Goal: Task Accomplishment & Management: Use online tool/utility

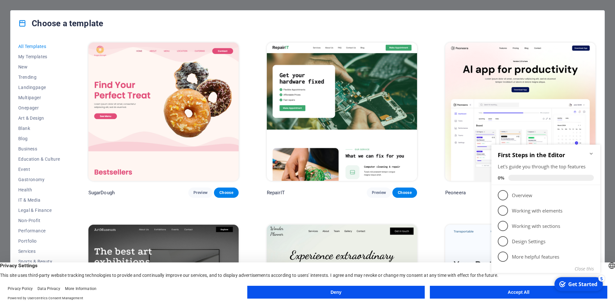
click at [592, 152] on icon "Minimize checklist" at bounding box center [591, 153] width 5 height 5
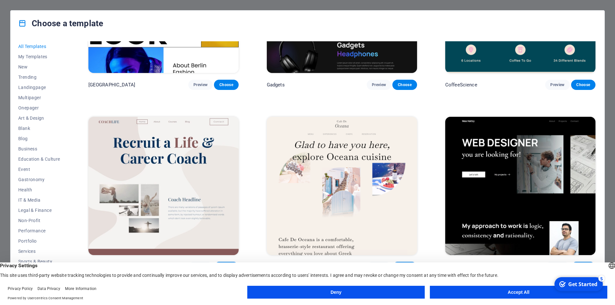
scroll to position [1955, 0]
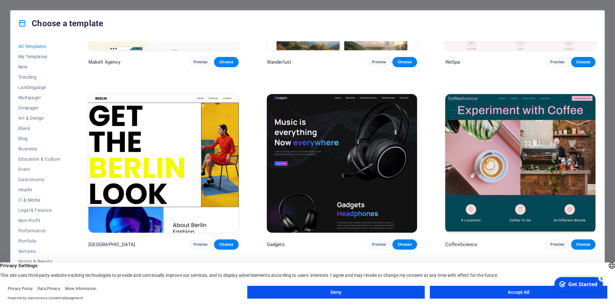
click at [380, 136] on img at bounding box center [342, 163] width 150 height 138
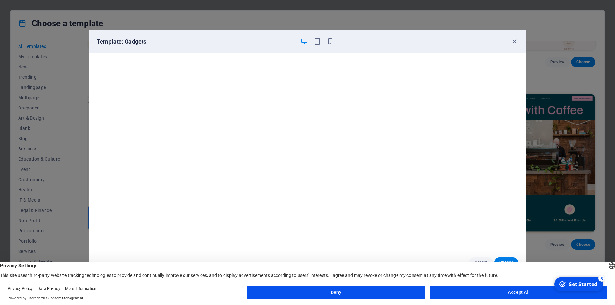
click at [472, 292] on button "Accept All" at bounding box center [519, 292] width 178 height 13
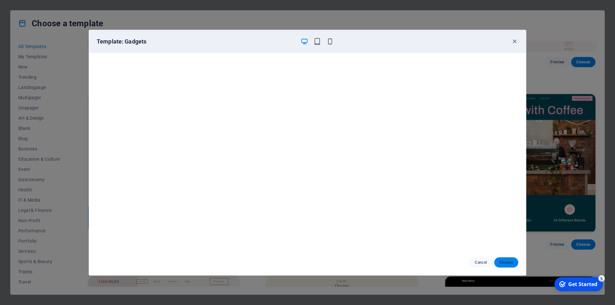
click at [506, 262] on span "Choose" at bounding box center [507, 262] width 14 height 5
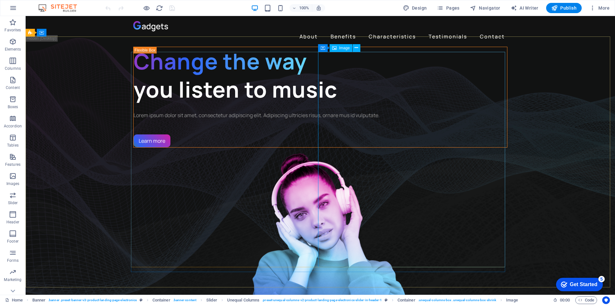
click at [336, 47] on icon at bounding box center [334, 48] width 4 height 8
click at [359, 45] on button at bounding box center [357, 48] width 8 height 8
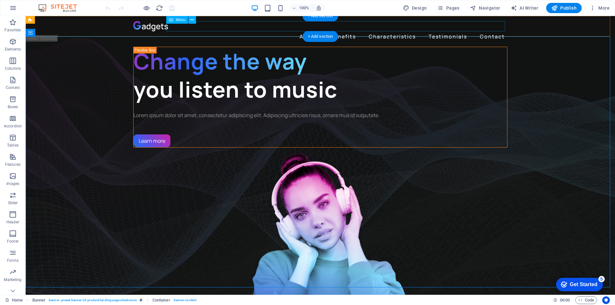
click at [303, 31] on nav "About Benefits Characteristics Testimonials Contact" at bounding box center [320, 36] width 374 height 10
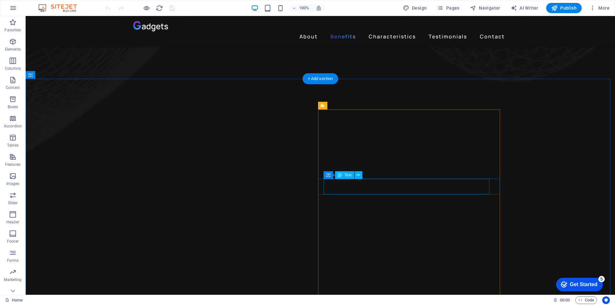
scroll to position [583, 0]
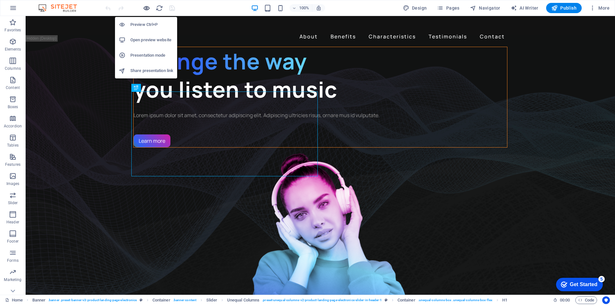
click at [144, 6] on icon "button" at bounding box center [146, 7] width 7 height 7
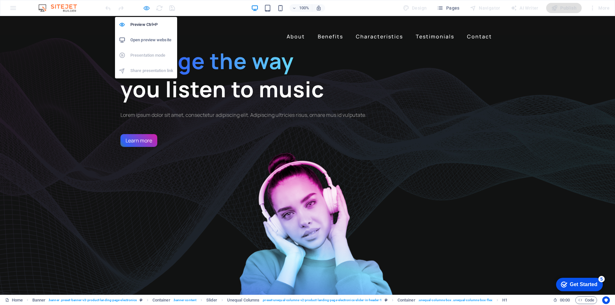
click at [144, 6] on icon "button" at bounding box center [146, 7] width 7 height 7
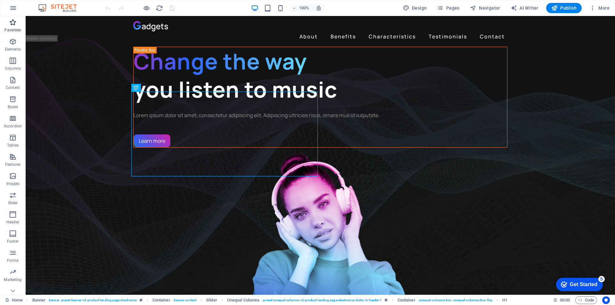
click at [13, 27] on span "Favorites" at bounding box center [13, 26] width 26 height 15
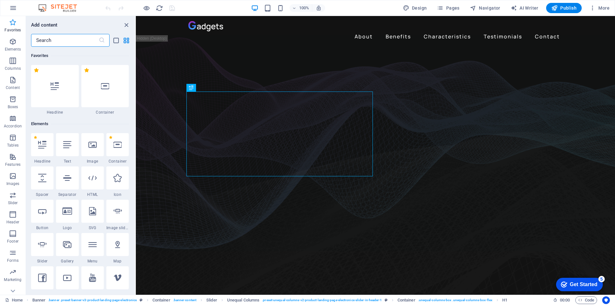
click at [13, 27] on span "Favorites" at bounding box center [13, 26] width 26 height 15
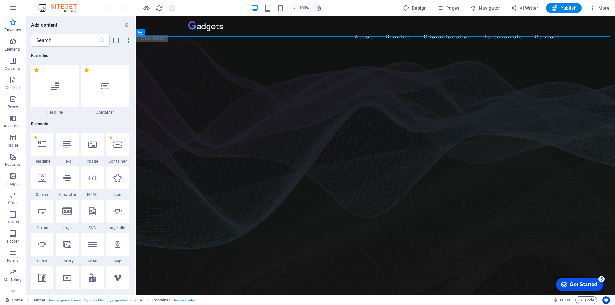
click at [581, 283] on div "Get Started" at bounding box center [584, 285] width 28 height 6
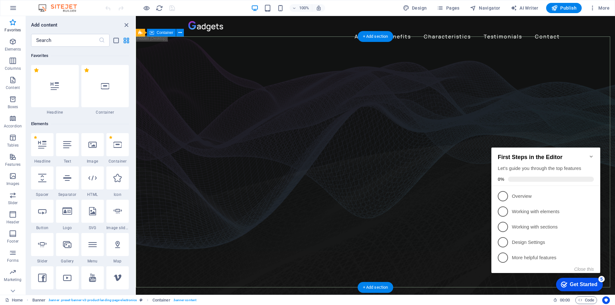
click at [10, 24] on icon "button" at bounding box center [13, 23] width 8 height 8
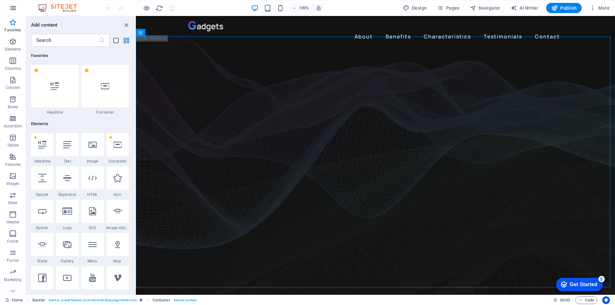
click at [13, 10] on icon "button" at bounding box center [13, 8] width 8 height 8
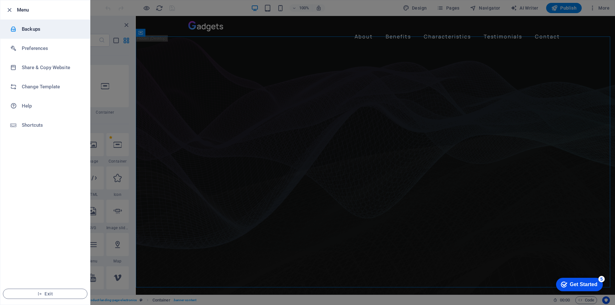
click at [37, 29] on h6 "Backups" at bounding box center [51, 29] width 59 height 8
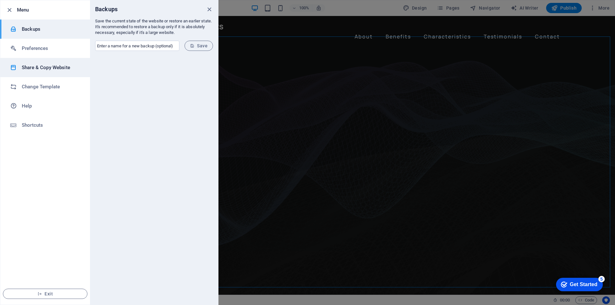
click at [57, 72] on li "Share & Copy Website" at bounding box center [45, 67] width 90 height 19
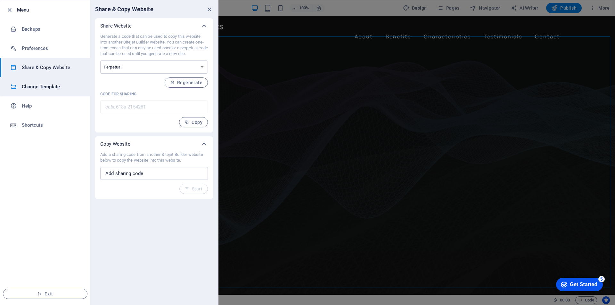
click at [52, 92] on li "Change Template" at bounding box center [45, 86] width 90 height 19
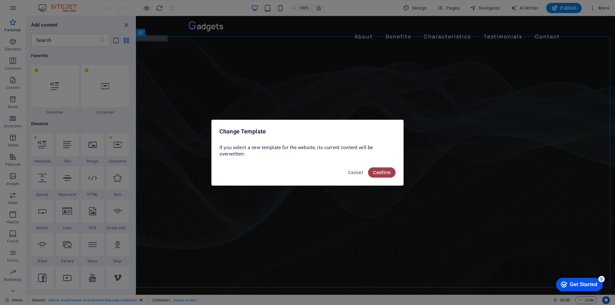
click at [384, 173] on span "Confirm" at bounding box center [381, 172] width 17 height 5
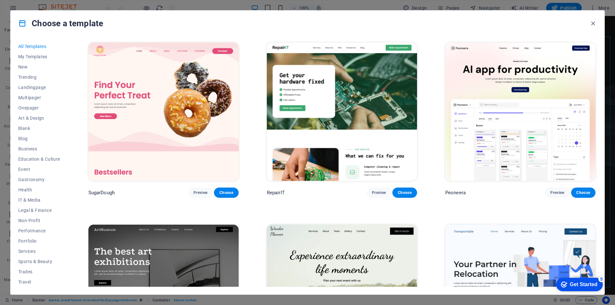
click at [208, 91] on img at bounding box center [163, 112] width 150 height 138
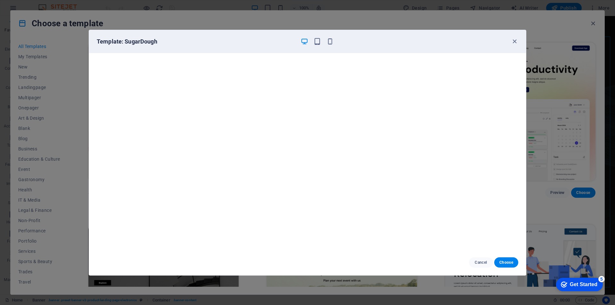
scroll to position [2, 0]
click at [558, 169] on div "Template: SugarDough Cancel Choose" at bounding box center [307, 152] width 615 height 305
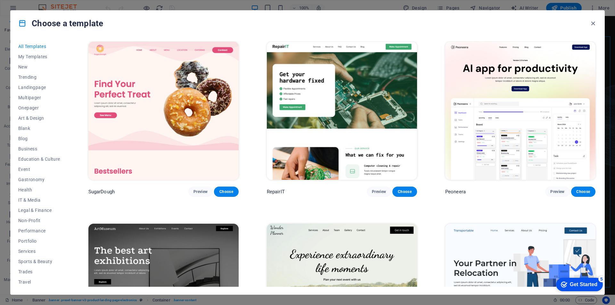
scroll to position [0, 0]
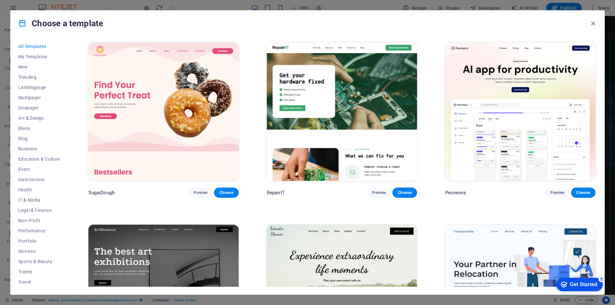
click at [200, 105] on img at bounding box center [163, 112] width 150 height 138
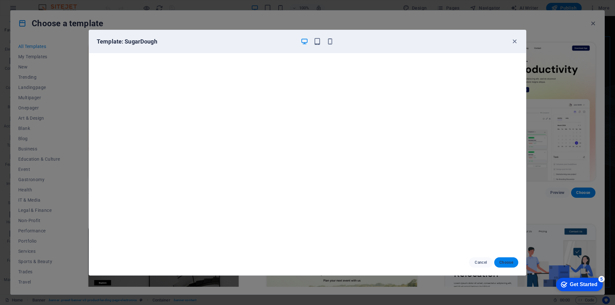
click at [506, 262] on span "Choose" at bounding box center [507, 262] width 14 height 5
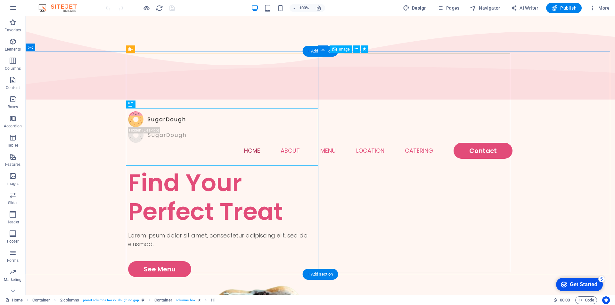
click at [337, 49] on icon at bounding box center [334, 50] width 4 height 8
click at [340, 48] on span "Image" at bounding box center [344, 49] width 11 height 4
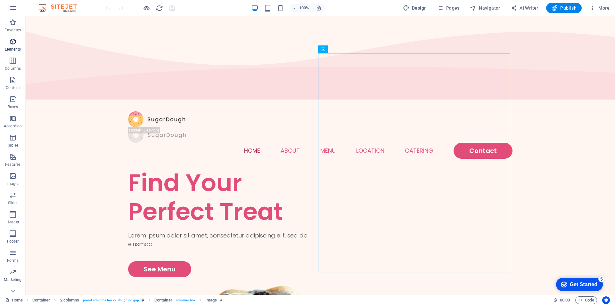
click at [13, 39] on icon "button" at bounding box center [13, 42] width 8 height 8
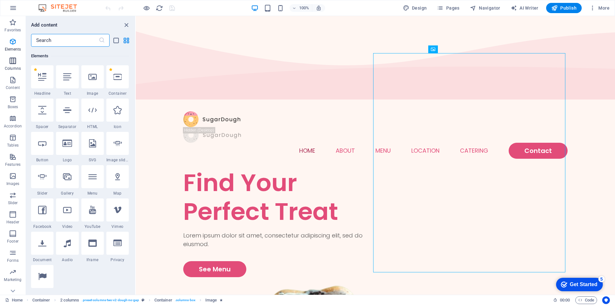
scroll to position [68, 0]
click at [49, 145] on div at bounding box center [42, 143] width 22 height 23
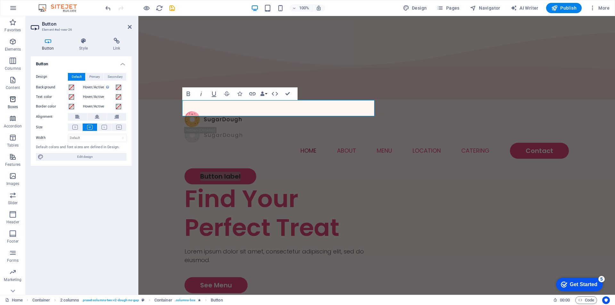
click at [14, 101] on icon "button" at bounding box center [13, 100] width 8 height 8
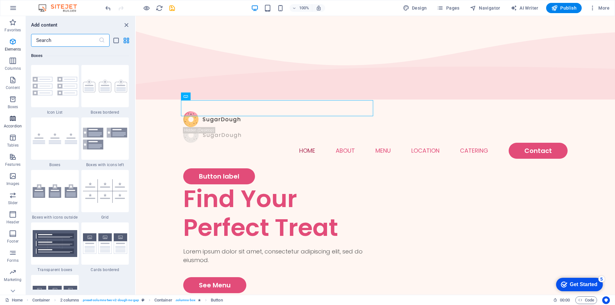
click at [12, 121] on icon "button" at bounding box center [13, 119] width 8 height 8
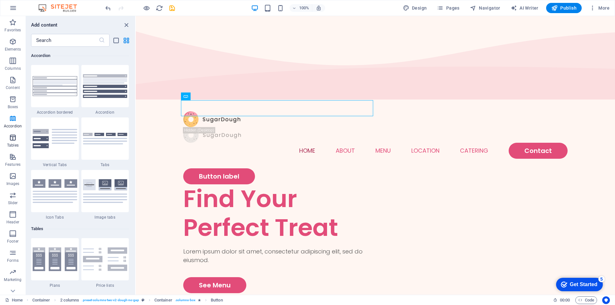
click at [14, 144] on p "Tables" at bounding box center [13, 145] width 12 height 5
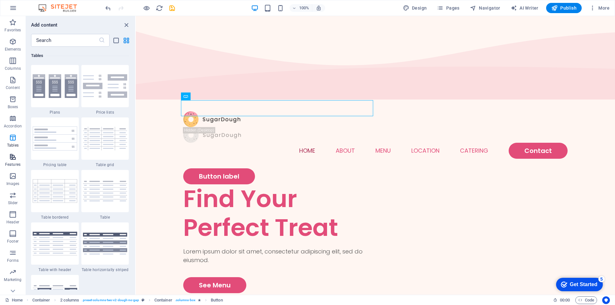
click at [12, 165] on p "Features" at bounding box center [12, 164] width 15 height 5
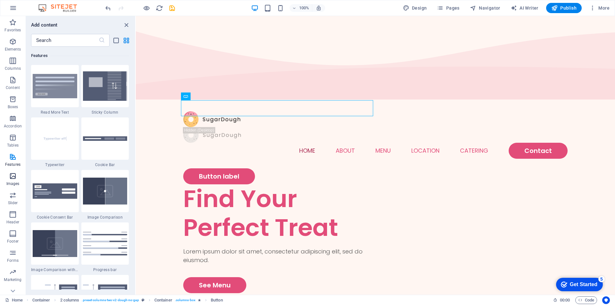
click at [14, 185] on p "Images" at bounding box center [12, 183] width 13 height 5
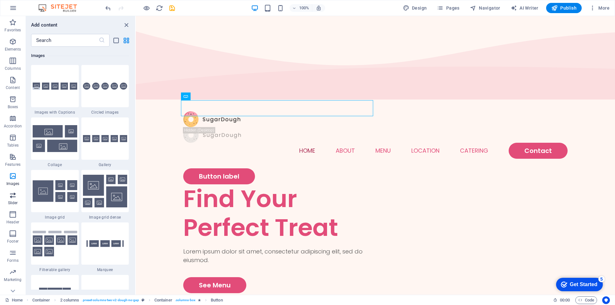
click at [14, 205] on p "Slider" at bounding box center [13, 203] width 10 height 5
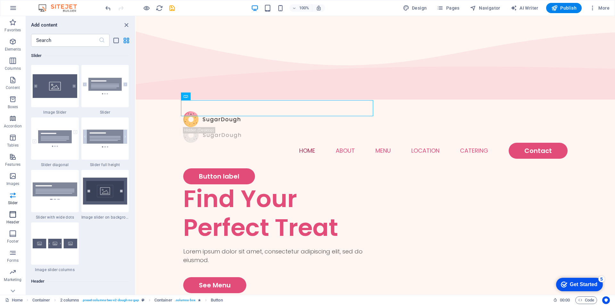
click at [13, 218] on icon "button" at bounding box center [13, 215] width 8 height 8
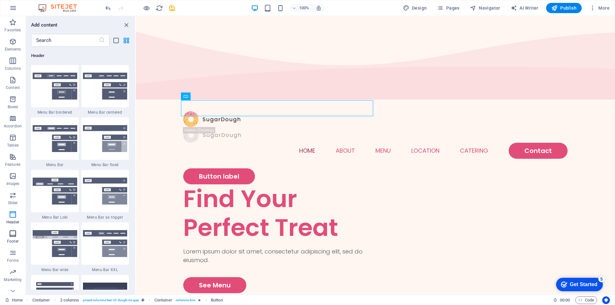
click at [13, 232] on icon "button" at bounding box center [13, 234] width 8 height 8
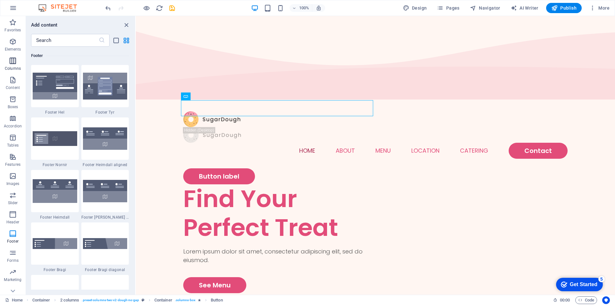
click at [13, 67] on p "Columns" at bounding box center [13, 68] width 16 height 5
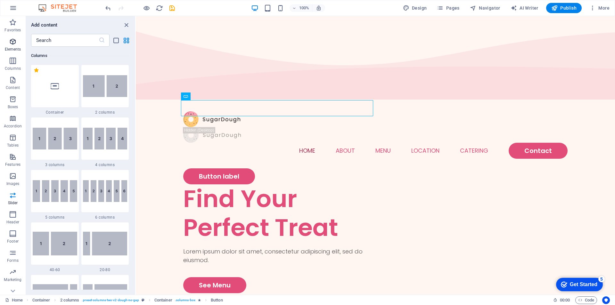
click at [16, 47] on p "Elements" at bounding box center [13, 49] width 16 height 5
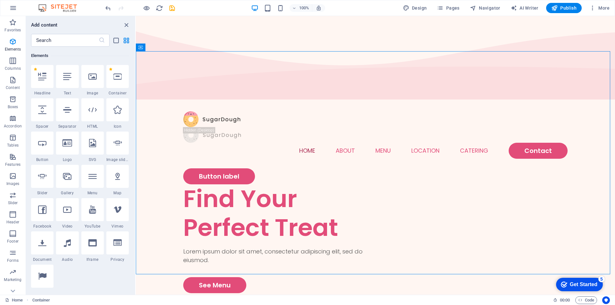
click at [573, 284] on div "Get Started" at bounding box center [584, 285] width 28 height 6
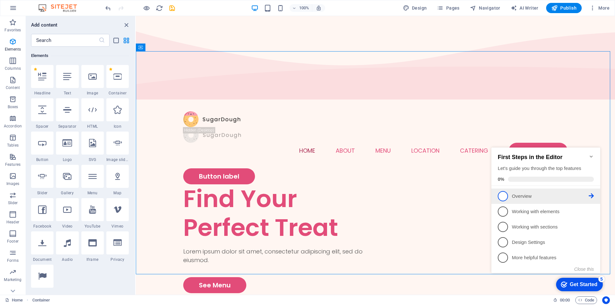
click at [526, 196] on p "Overview - incomplete" at bounding box center [550, 196] width 77 height 7
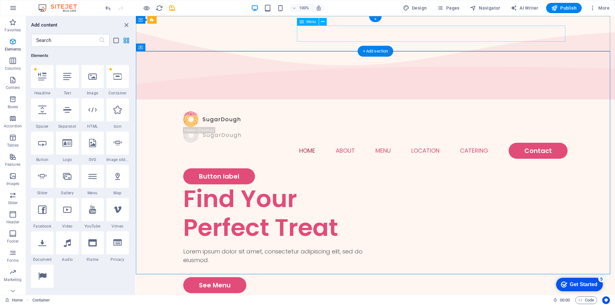
click at [533, 143] on nav "Home About Menu Location Catering Contact" at bounding box center [375, 151] width 385 height 16
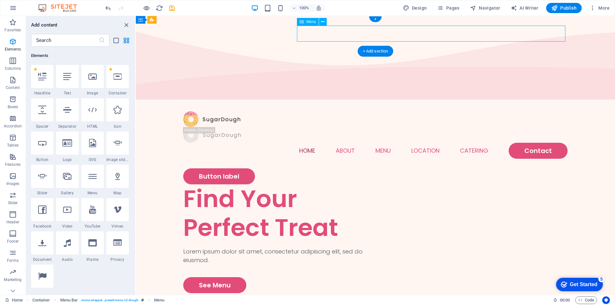
scroll to position [0, 0]
click at [536, 143] on nav "Home About Menu Location Catering Contact" at bounding box center [375, 151] width 385 height 16
click at [533, 143] on nav "Home About Menu Location Catering Contact" at bounding box center [375, 151] width 385 height 16
select select
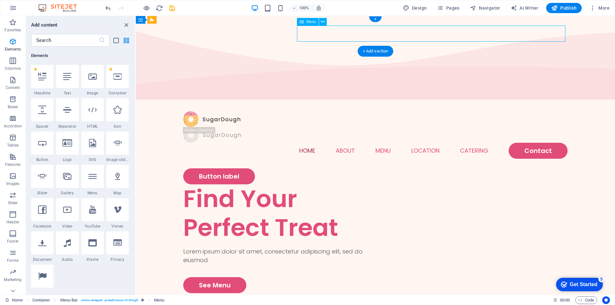
select select
select select "1"
select select
select select "2"
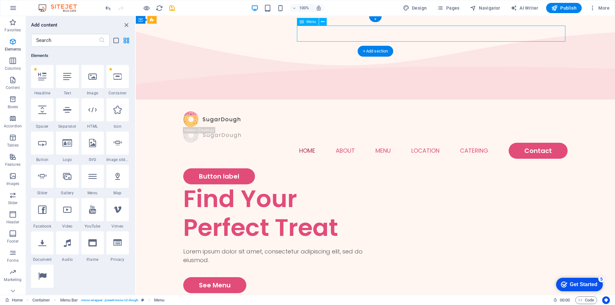
select select
select select "default"
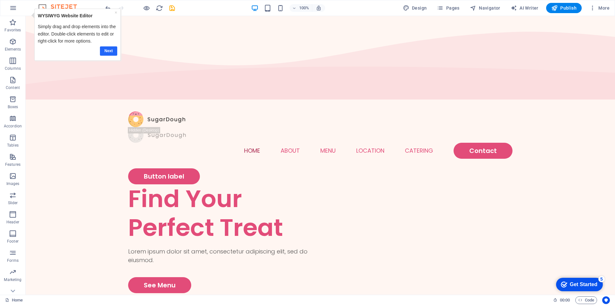
click at [104, 50] on link "Next" at bounding box center [108, 50] width 17 height 9
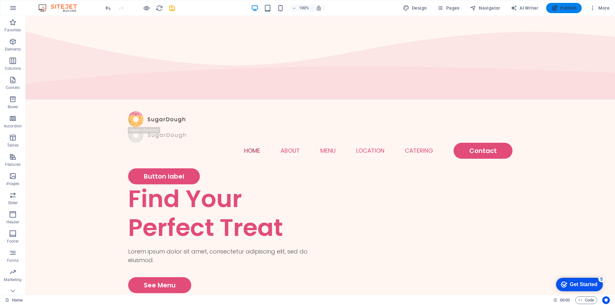
click at [566, 8] on span "Publish" at bounding box center [564, 8] width 25 height 6
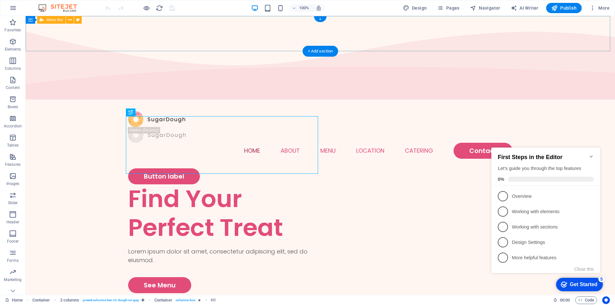
click at [569, 102] on div "Home About Menu Location Catering Contact" at bounding box center [321, 135] width 590 height 67
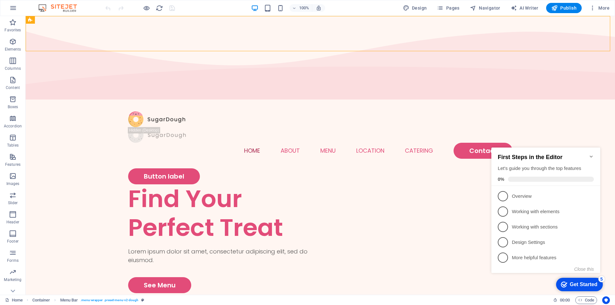
click at [591, 282] on div "Get Started" at bounding box center [584, 285] width 28 height 6
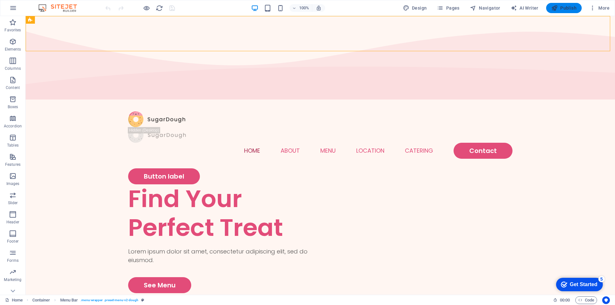
click at [570, 9] on span "Publish" at bounding box center [564, 8] width 25 height 6
